Goal: Information Seeking & Learning: Learn about a topic

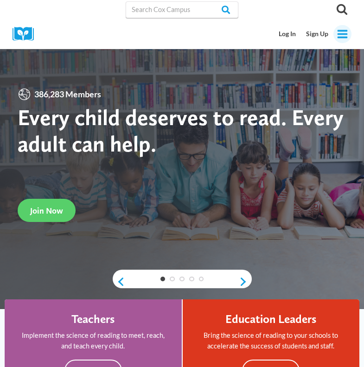
click at [340, 31] on icon "Open menu" at bounding box center [343, 34] width 10 height 8
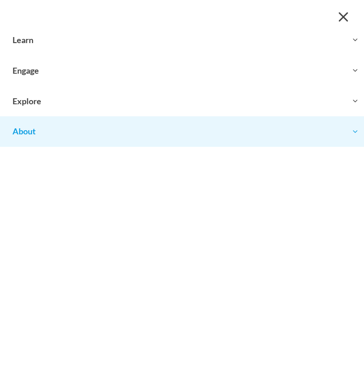
click at [47, 140] on button "Toggle child menu Expand" at bounding box center [182, 131] width 364 height 30
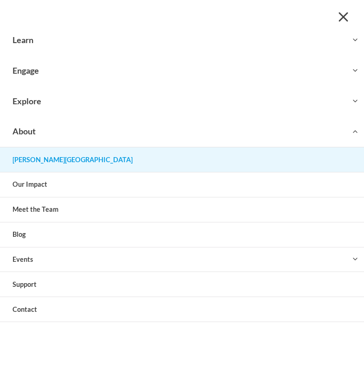
click at [46, 159] on link "[PERSON_NAME][GEOGRAPHIC_DATA]" at bounding box center [182, 159] width 364 height 25
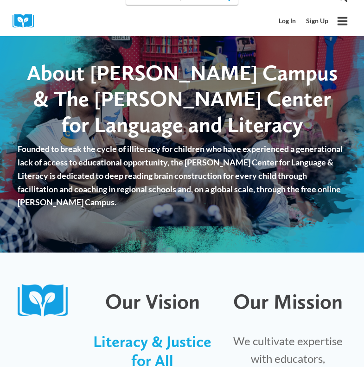
scroll to position [14, 0]
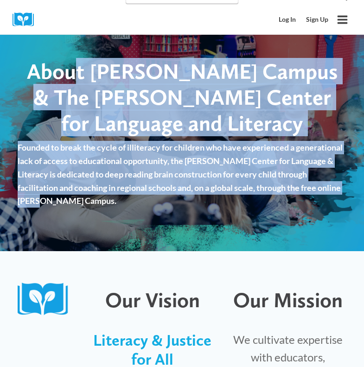
drag, startPoint x: 77, startPoint y: 82, endPoint x: 169, endPoint y: 196, distance: 146.8
click at [169, 196] on div "About [PERSON_NAME] Campus & The [PERSON_NAME] Center for Language and Literacy…" at bounding box center [182, 135] width 364 height 232
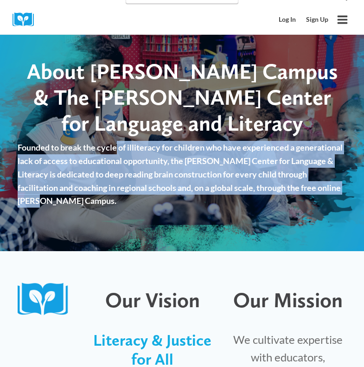
drag, startPoint x: 172, startPoint y: 197, endPoint x: 100, endPoint y: 124, distance: 102.0
click at [102, 127] on div "About [PERSON_NAME] Campus & The [PERSON_NAME] Center for Language and Literacy…" at bounding box center [182, 135] width 364 height 232
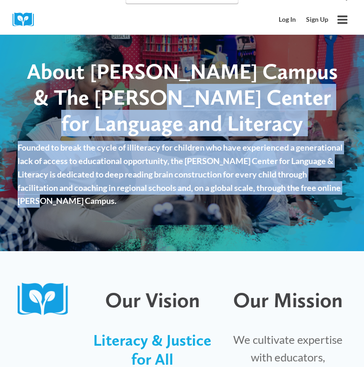
click at [100, 124] on span "About [PERSON_NAME] Campus & The [PERSON_NAME] Center for Language and Literacy" at bounding box center [182, 97] width 311 height 78
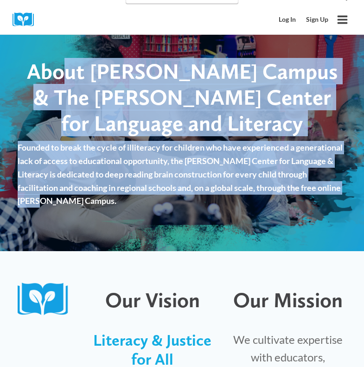
drag, startPoint x: 66, startPoint y: 81, endPoint x: 168, endPoint y: 208, distance: 162.8
click at [168, 208] on div "About [PERSON_NAME] Campus & The [PERSON_NAME] Center for Language and Literacy…" at bounding box center [182, 135] width 364 height 232
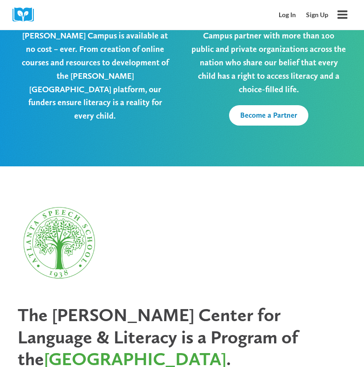
scroll to position [2536, 0]
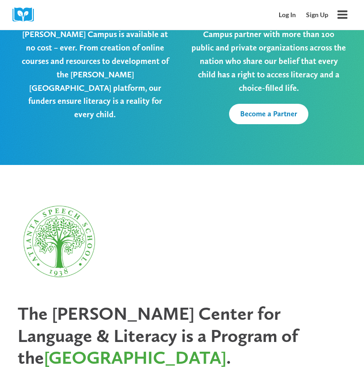
drag, startPoint x: 176, startPoint y: 114, endPoint x: 267, endPoint y: 276, distance: 186.2
click at [267, 275] on div "The [PERSON_NAME] Center for Language & Literacy is a Program of the [GEOGRAPHI…" at bounding box center [181, 346] width 347 height 312
drag, startPoint x: 267, startPoint y: 270, endPoint x: 169, endPoint y: 124, distance: 176.4
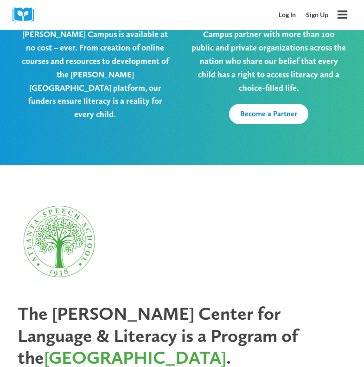
click at [173, 190] on div at bounding box center [181, 241] width 347 height 103
drag, startPoint x: 168, startPoint y: 108, endPoint x: 276, endPoint y: 275, distance: 198.8
click at [276, 275] on div "The [PERSON_NAME] Center for Language & Literacy is a Program of the [GEOGRAPHI…" at bounding box center [181, 346] width 347 height 312
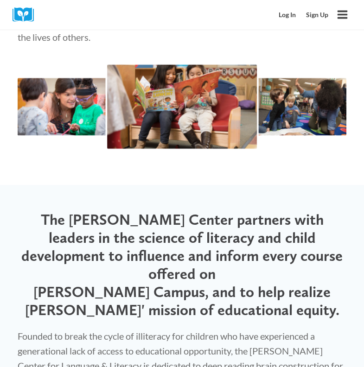
scroll to position [1595, 0]
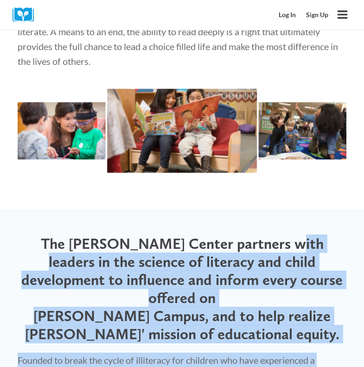
drag, startPoint x: 255, startPoint y: 188, endPoint x: 324, endPoint y: 342, distance: 167.9
click at [324, 342] on div "The [PERSON_NAME] Center partners with leaders in the science of literacy and c…" at bounding box center [181, 331] width 347 height 210
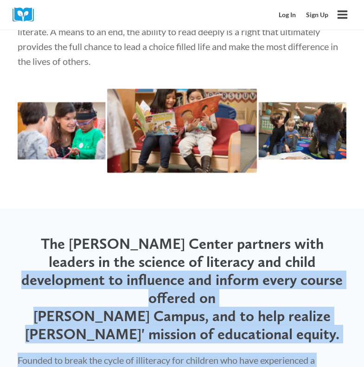
drag, startPoint x: 324, startPoint y: 342, endPoint x: 258, endPoint y: 208, distance: 149.1
click at [258, 226] on div "The [PERSON_NAME] Center partners with leaders in the science of literacy and c…" at bounding box center [181, 331] width 347 height 210
click at [258, 235] on p "The [PERSON_NAME] Center partners with leaders in the science of literacy and c…" at bounding box center [182, 289] width 329 height 108
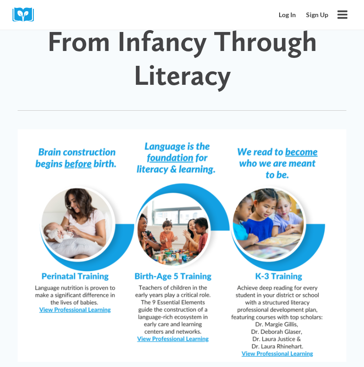
scroll to position [806, 0]
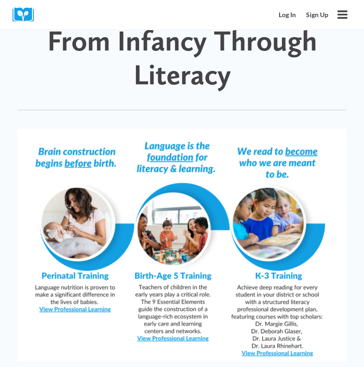
drag, startPoint x: 147, startPoint y: 275, endPoint x: 166, endPoint y: 276, distance: 19.0
click at [166, 276] on img at bounding box center [182, 245] width 329 height 232
